Goal: Task Accomplishment & Management: Manage account settings

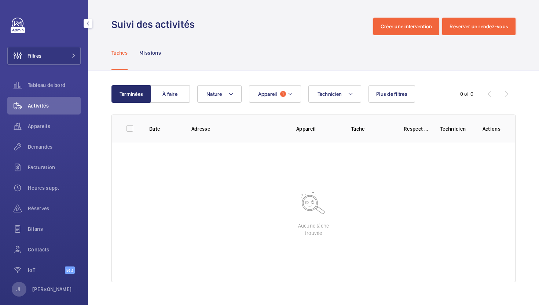
scroll to position [9, 0]
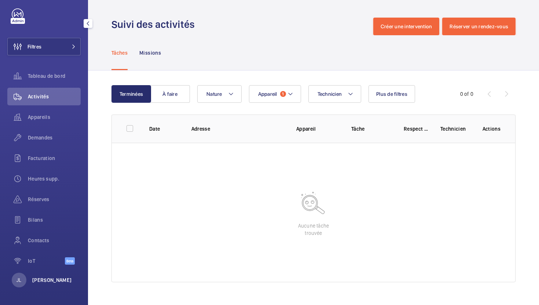
click at [52, 279] on p "[PERSON_NAME]" at bounding box center [52, 279] width 40 height 7
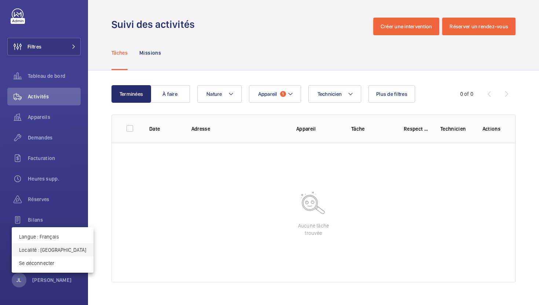
click at [38, 249] on p "Localité : Singapour" at bounding box center [52, 249] width 67 height 7
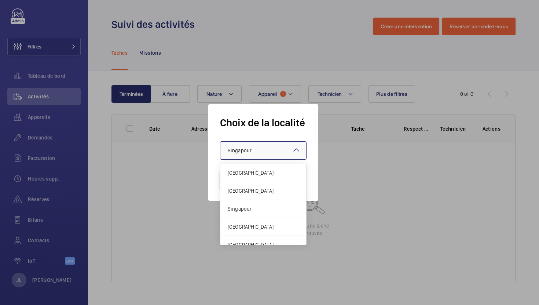
click at [242, 153] on span "Singapour" at bounding box center [240, 150] width 24 height 6
click at [239, 188] on span "[GEOGRAPHIC_DATA]" at bounding box center [263, 190] width 71 height 7
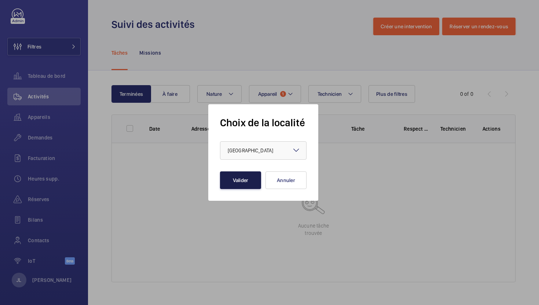
click at [242, 175] on button "Valider" at bounding box center [240, 180] width 41 height 18
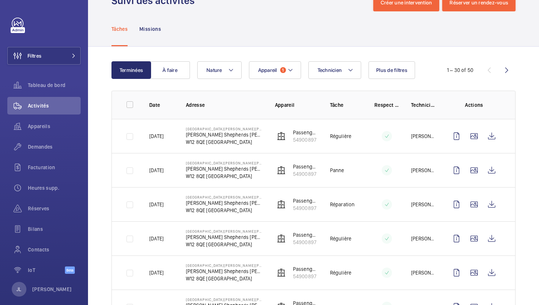
scroll to position [31, 0]
